Goal: Transaction & Acquisition: Book appointment/travel/reservation

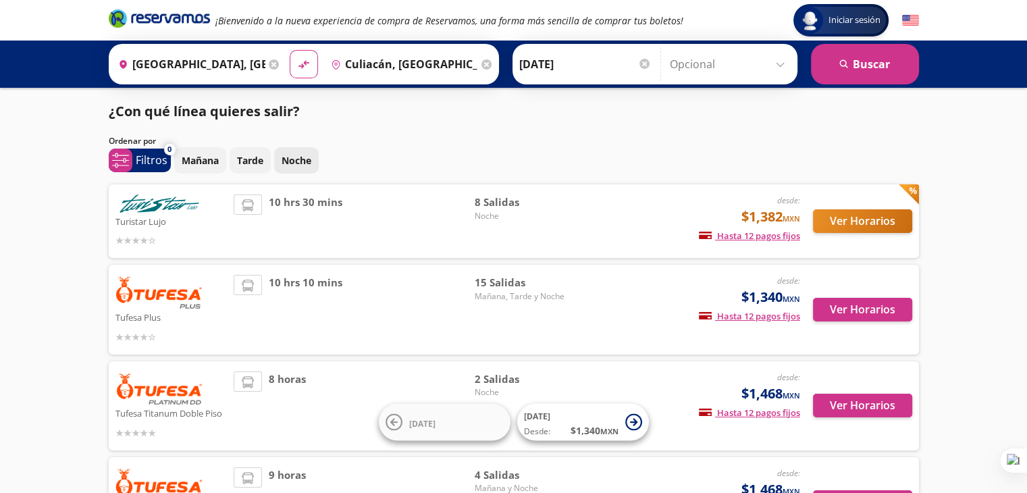
click at [284, 166] on p "Noche" at bounding box center [297, 160] width 30 height 14
click at [500, 203] on span "8 Salidas" at bounding box center [522, 202] width 95 height 16
click at [150, 224] on p "Turistar Lujo" at bounding box center [171, 221] width 112 height 16
click at [843, 310] on button "Ver Horarios" at bounding box center [862, 310] width 99 height 24
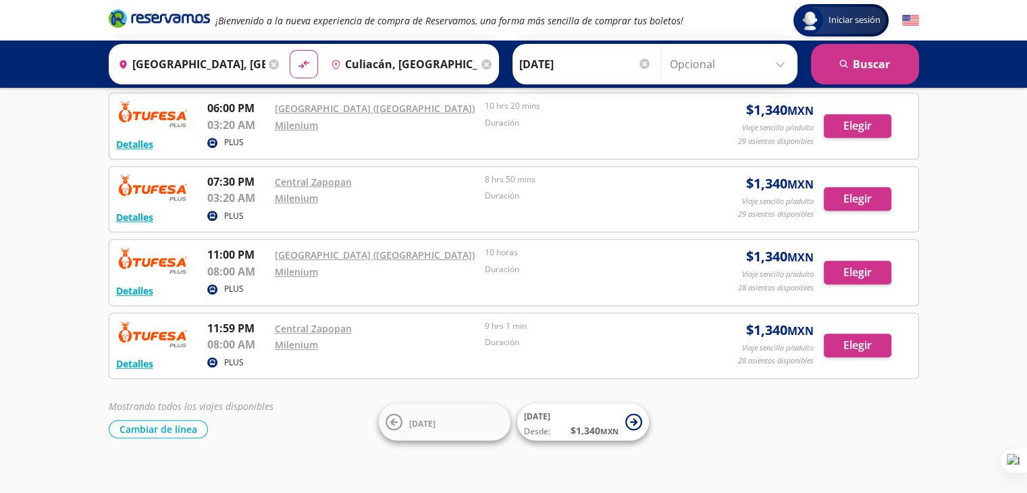
scroll to position [810, 0]
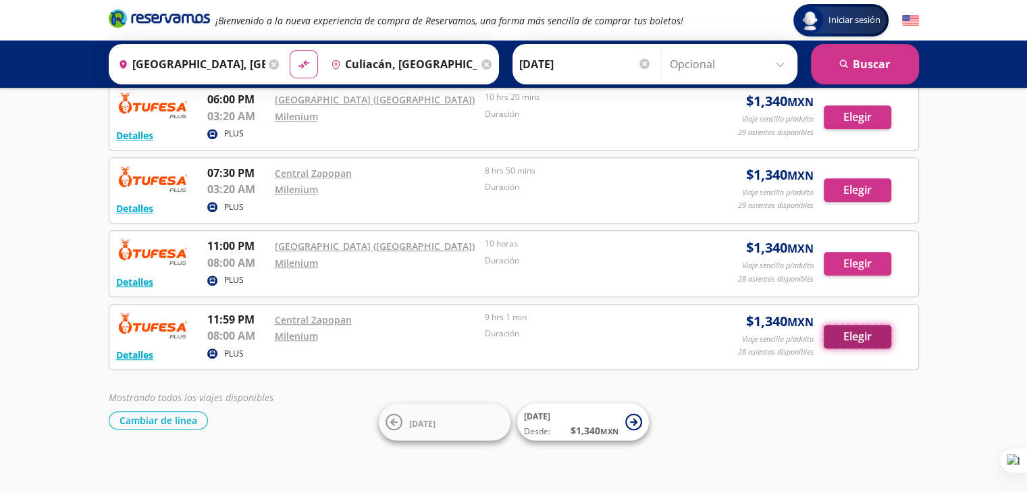
click at [850, 332] on button "Elegir" at bounding box center [858, 337] width 68 height 24
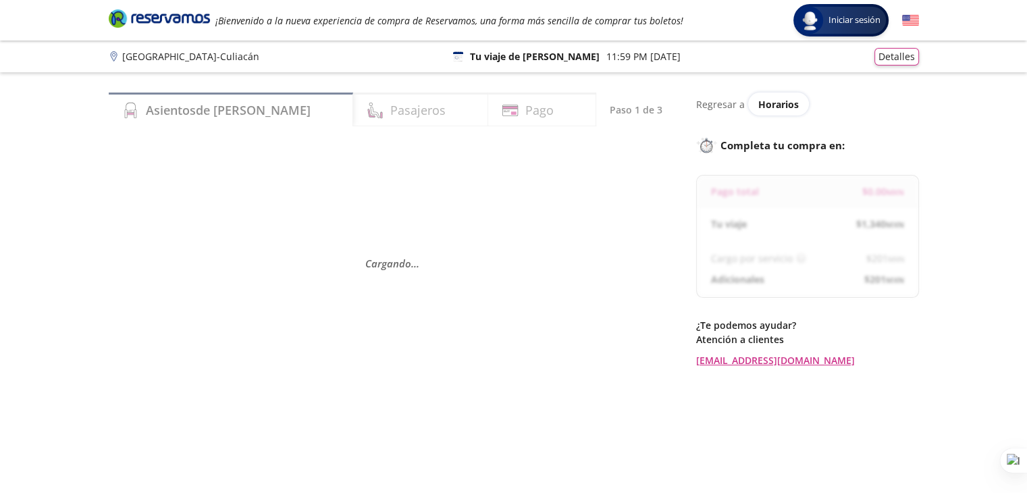
click at [588, 260] on p "Cargando . . ." at bounding box center [392, 263] width 454 height 16
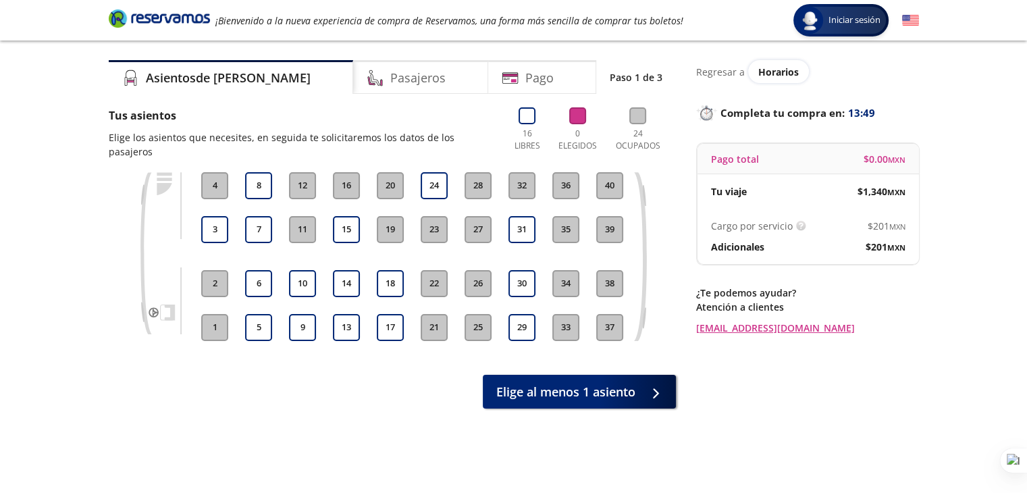
scroll to position [34, 0]
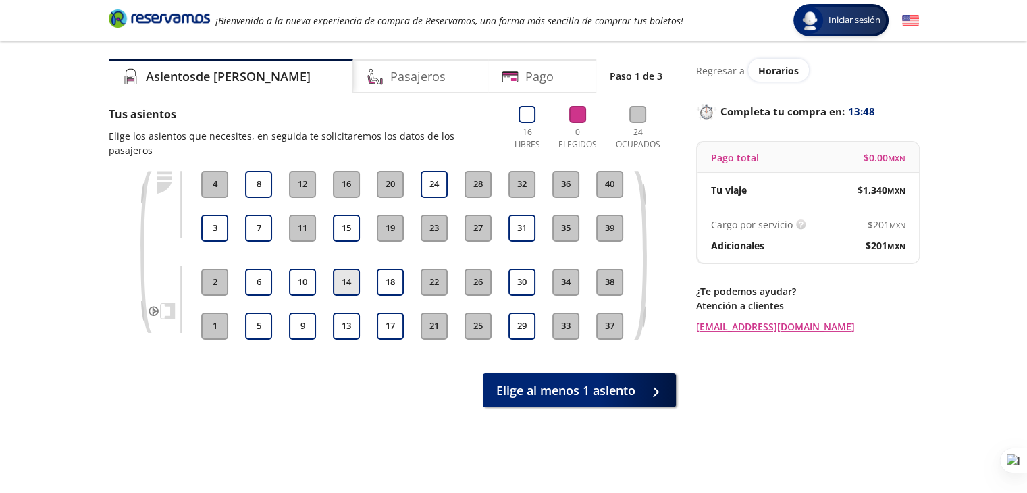
click at [338, 271] on button "14" at bounding box center [346, 282] width 27 height 27
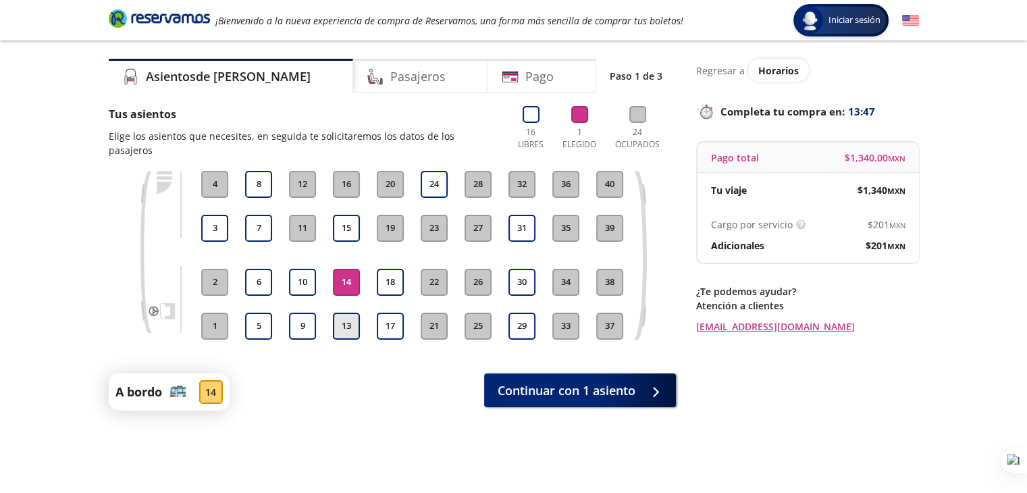
click at [346, 313] on button "13" at bounding box center [346, 326] width 27 height 27
click at [346, 269] on button "14" at bounding box center [346, 282] width 27 height 27
click at [346, 313] on button "13" at bounding box center [346, 326] width 27 height 27
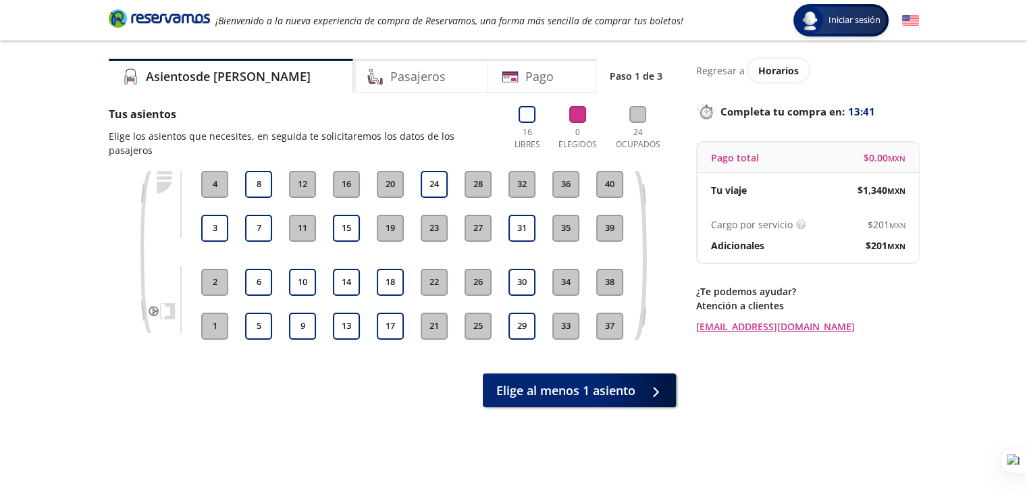
scroll to position [0, 0]
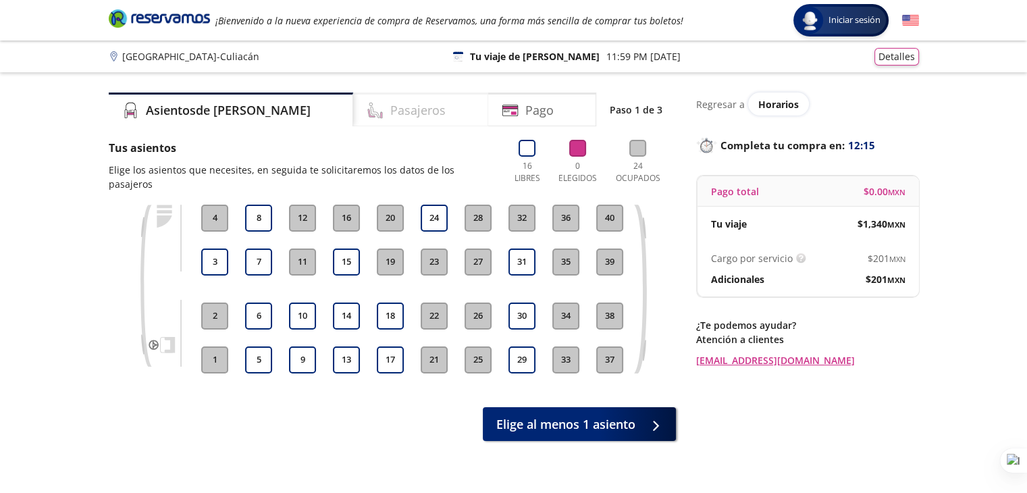
click at [390, 106] on h4 "Pasajeros" at bounding box center [417, 110] width 55 height 18
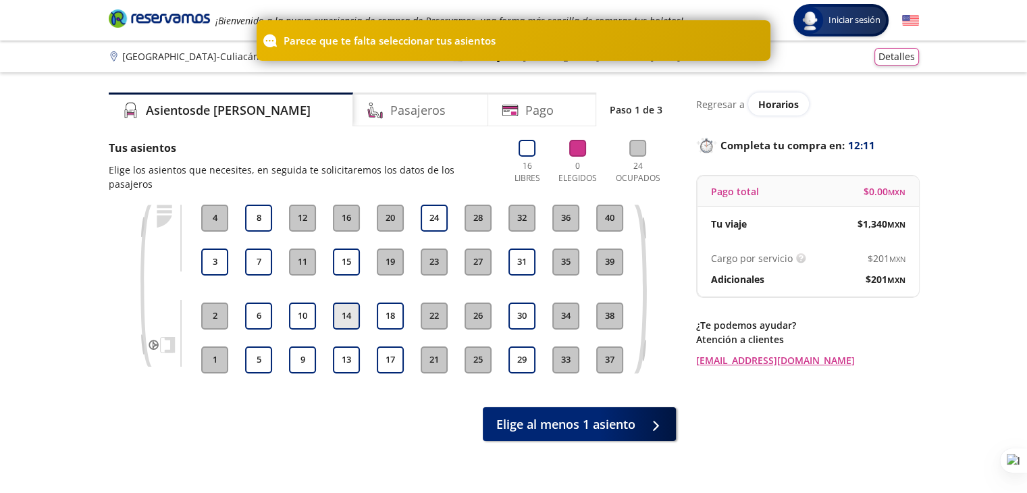
click at [352, 312] on button "14" at bounding box center [346, 316] width 27 height 27
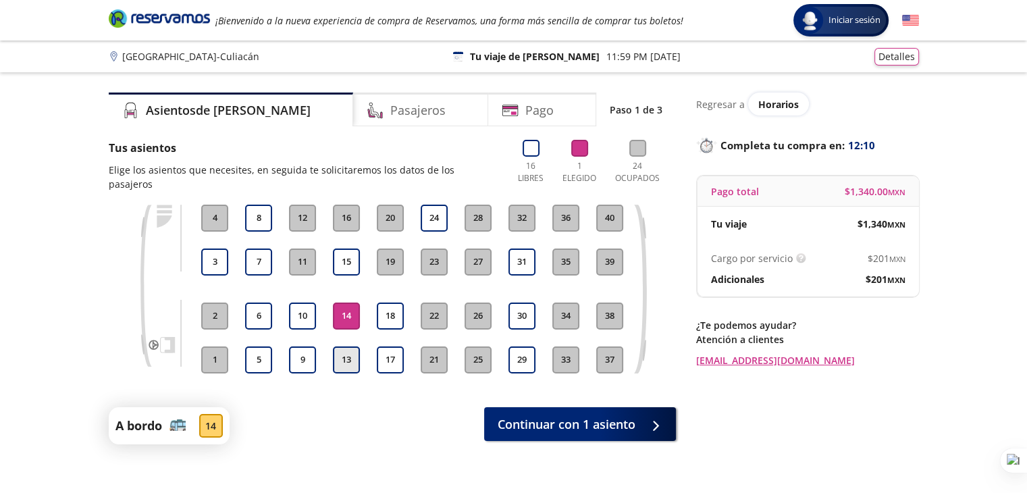
click at [350, 346] on button "13" at bounding box center [346, 359] width 27 height 27
click at [388, 98] on div "Pasajeros" at bounding box center [420, 110] width 135 height 34
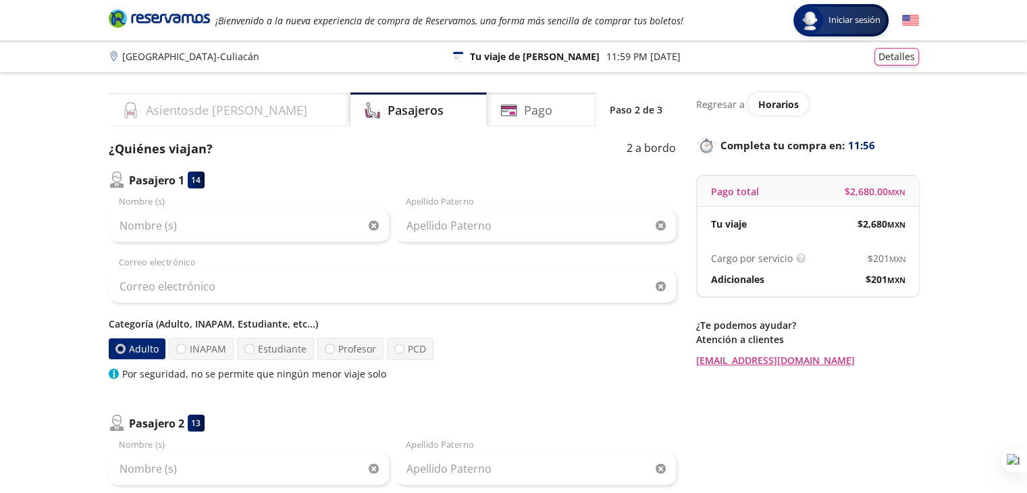
click at [253, 103] on div "Asientos de [PERSON_NAME]" at bounding box center [230, 110] width 242 height 34
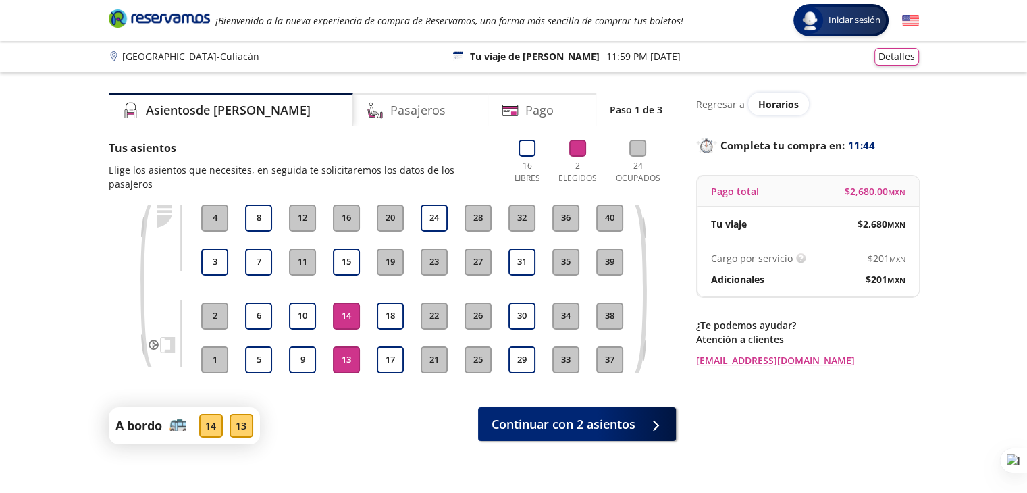
click at [336, 303] on button "14" at bounding box center [346, 316] width 27 height 27
click at [348, 330] on div "13 14 15 16" at bounding box center [347, 289] width 34 height 169
click at [343, 346] on button "13" at bounding box center [346, 359] width 27 height 27
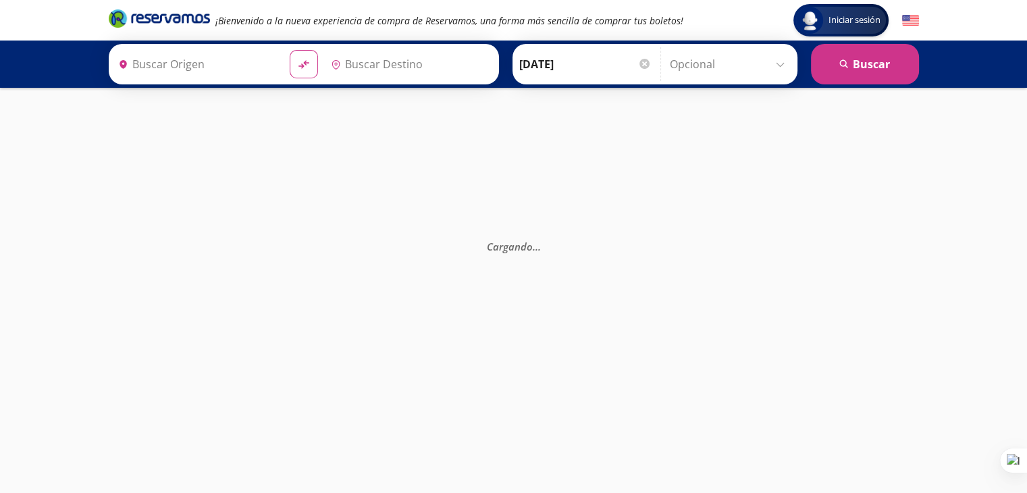
type input "[GEOGRAPHIC_DATA], [GEOGRAPHIC_DATA]"
type input "Culiacán, [GEOGRAPHIC_DATA]"
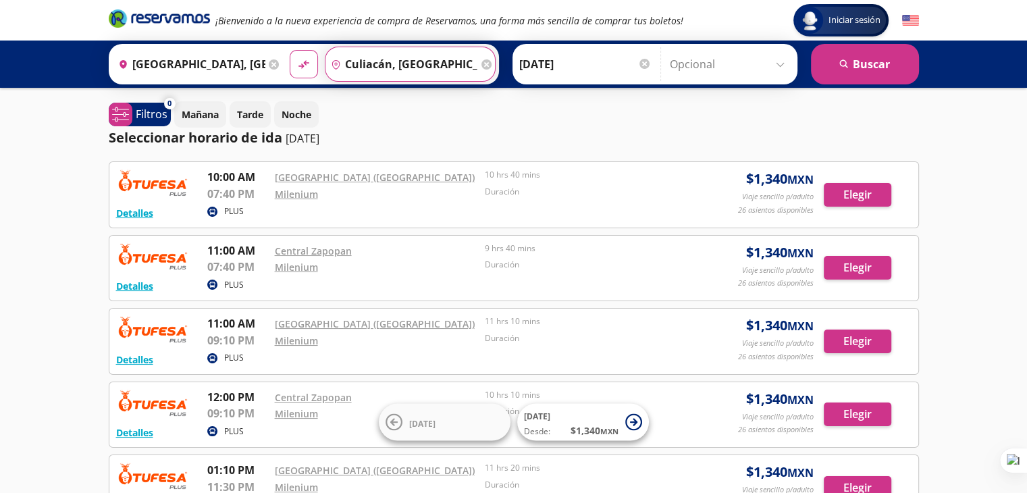
click at [362, 60] on input "Culiacán, [GEOGRAPHIC_DATA]" at bounding box center [402, 64] width 153 height 34
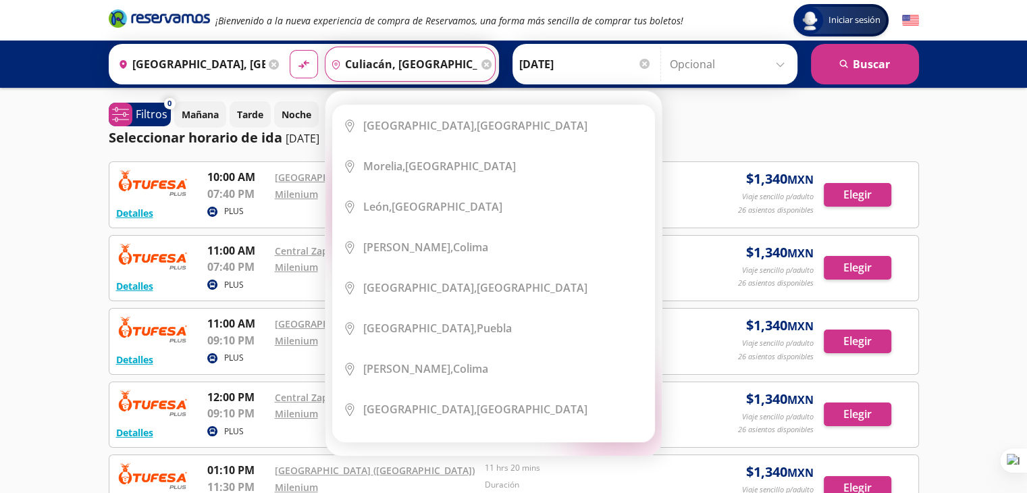
click at [436, 60] on input "Culiacán, [GEOGRAPHIC_DATA]" at bounding box center [402, 64] width 153 height 34
click at [290, 50] on button "material-symbols:compare-arrows-rounded" at bounding box center [304, 64] width 28 height 28
type input "Culiacán, [GEOGRAPHIC_DATA]"
type input "[GEOGRAPHIC_DATA], [GEOGRAPHIC_DATA]"
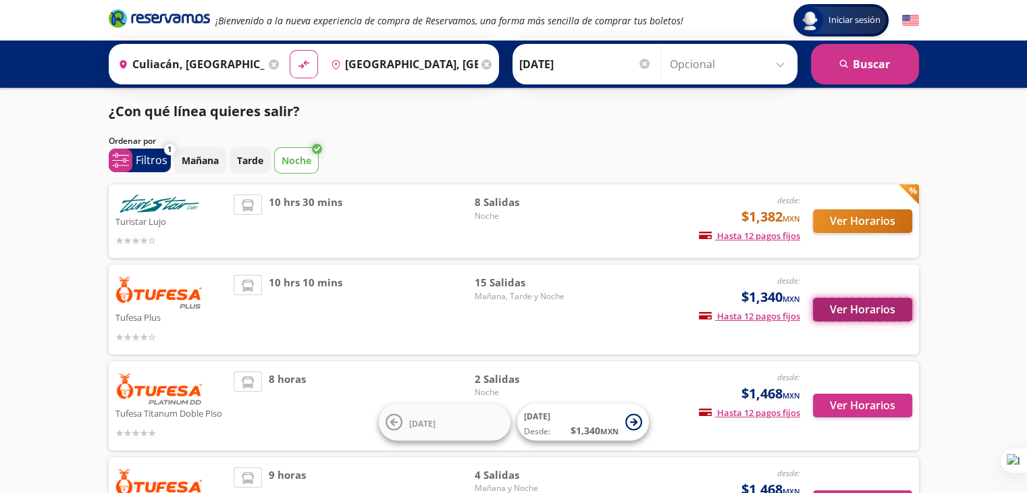
click at [856, 307] on button "Ver Horarios" at bounding box center [862, 310] width 99 height 24
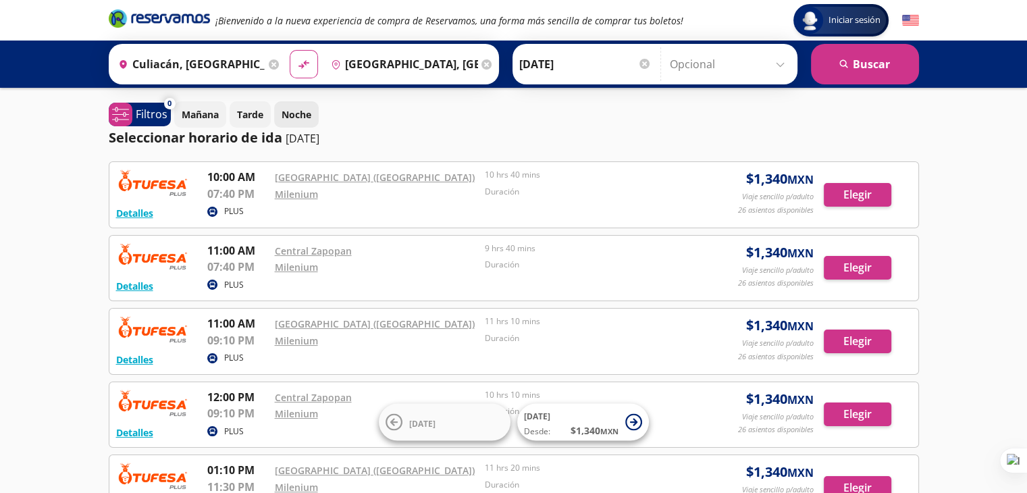
click at [285, 109] on p "Noche" at bounding box center [297, 114] width 30 height 14
